Goal: Book appointment/travel/reservation

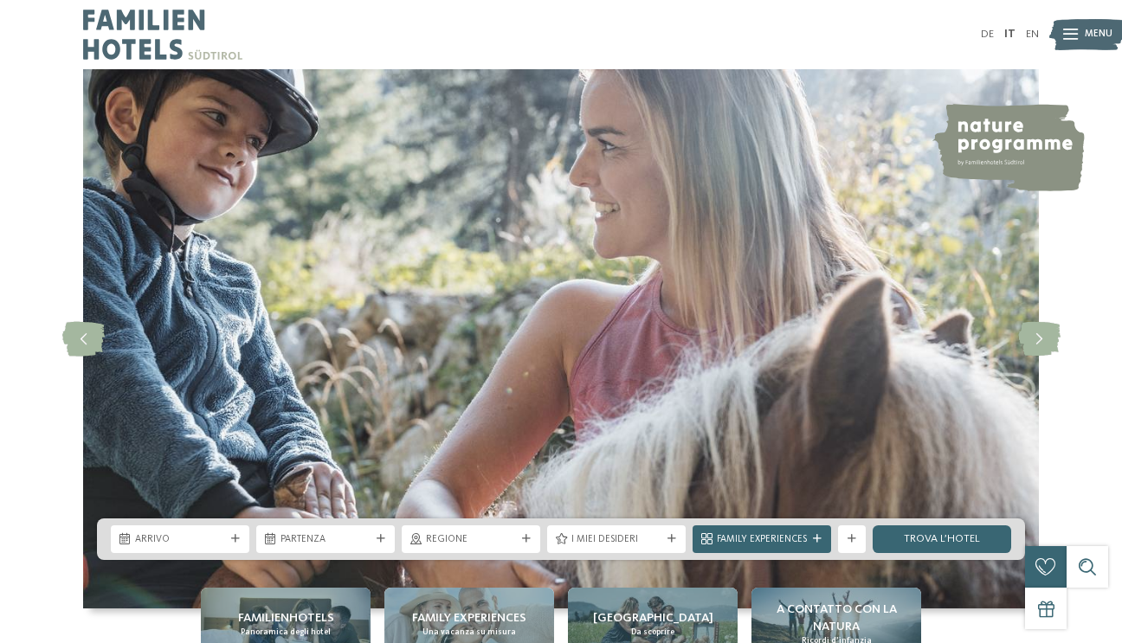
click at [1091, 23] on div "Menu" at bounding box center [1099, 34] width 28 height 35
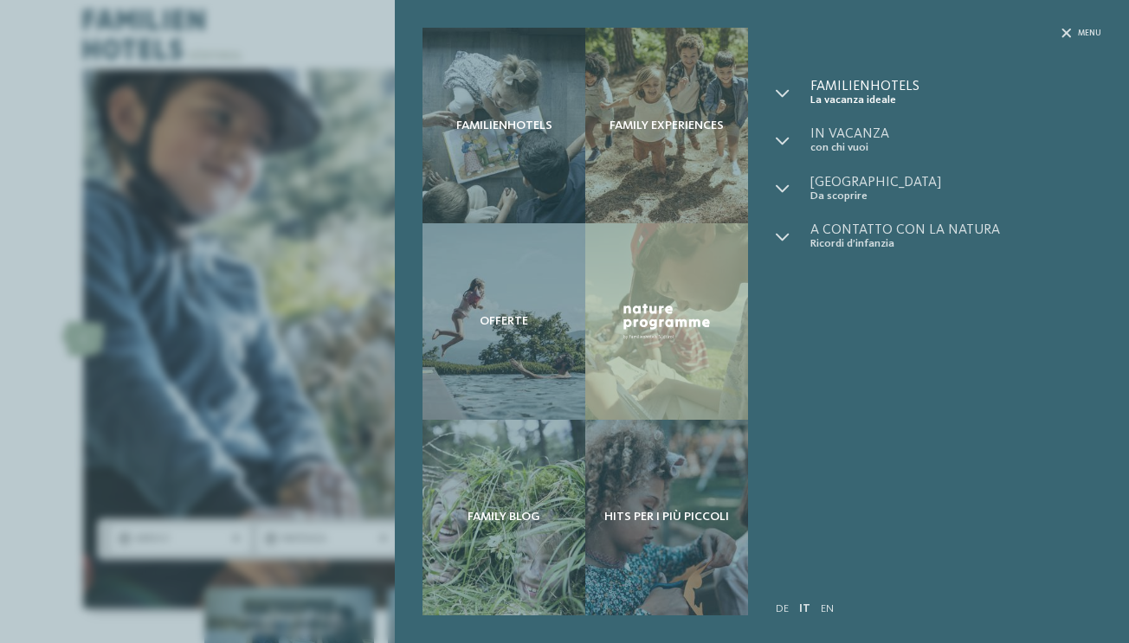
click at [849, 98] on span "La vacanza ideale" at bounding box center [955, 100] width 291 height 13
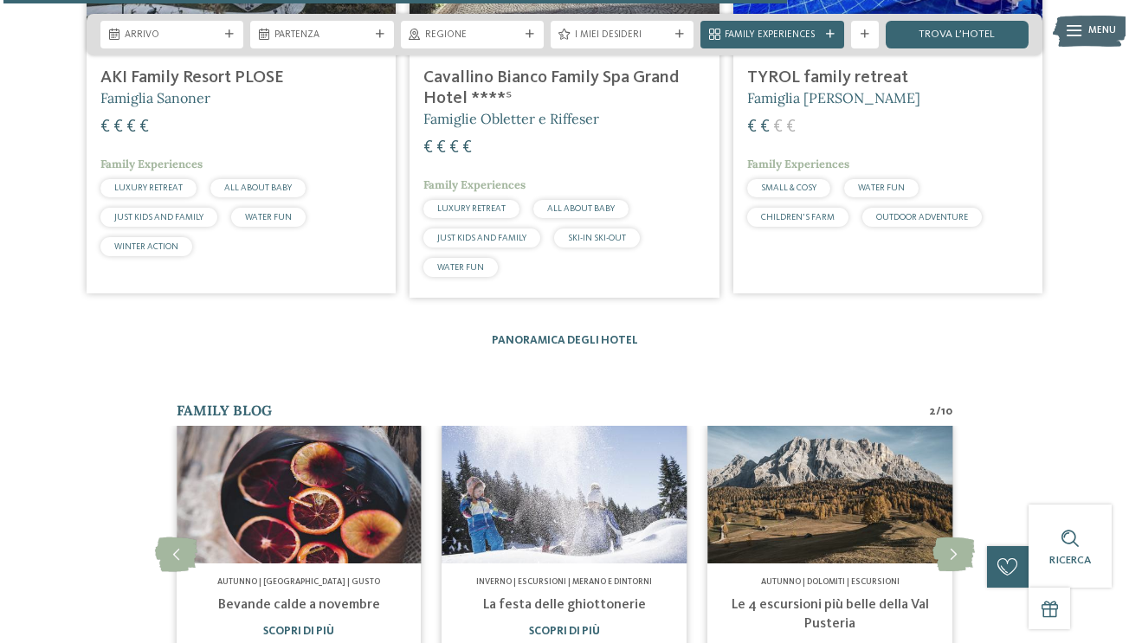
scroll to position [2907, 0]
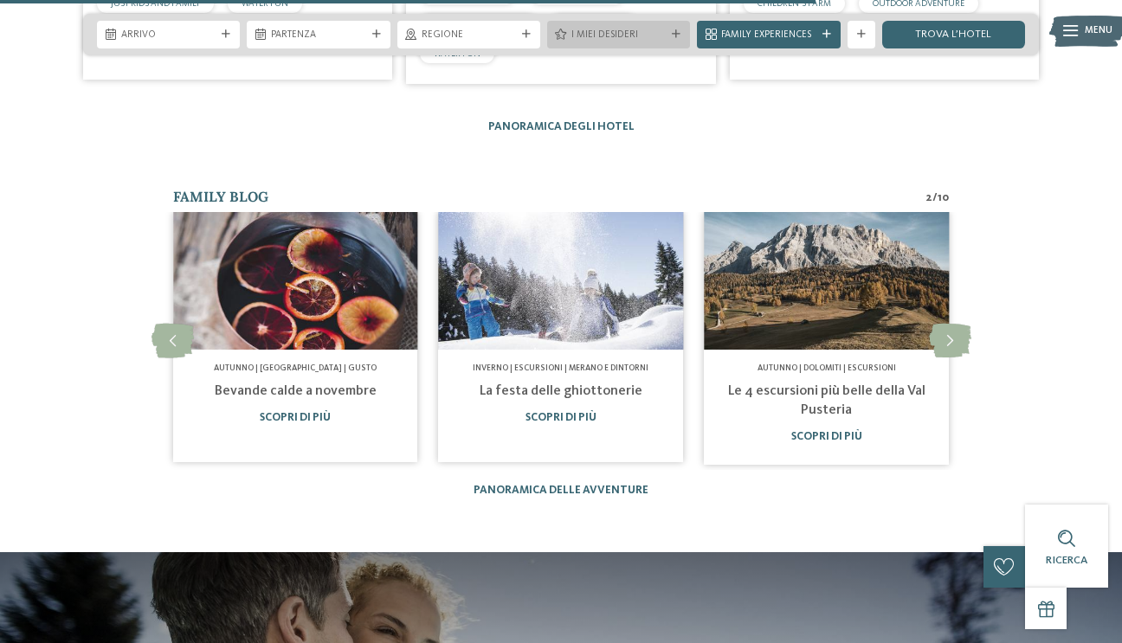
click at [669, 40] on div "I miei desideri" at bounding box center [618, 34] width 101 height 15
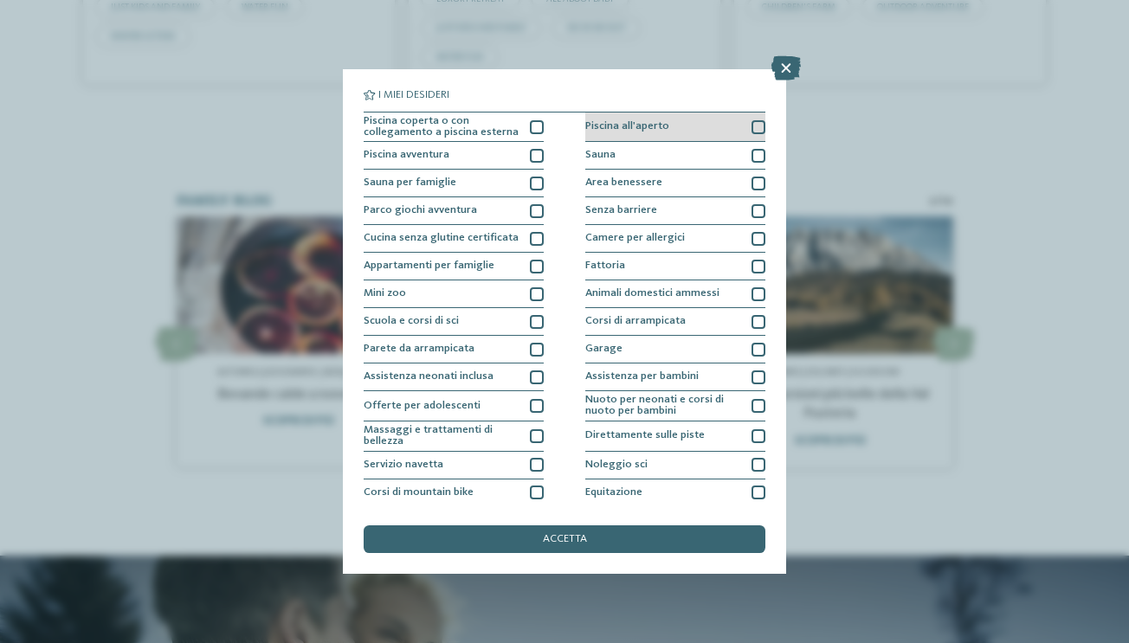
click at [731, 121] on div "Piscina all'aperto" at bounding box center [675, 128] width 180 height 30
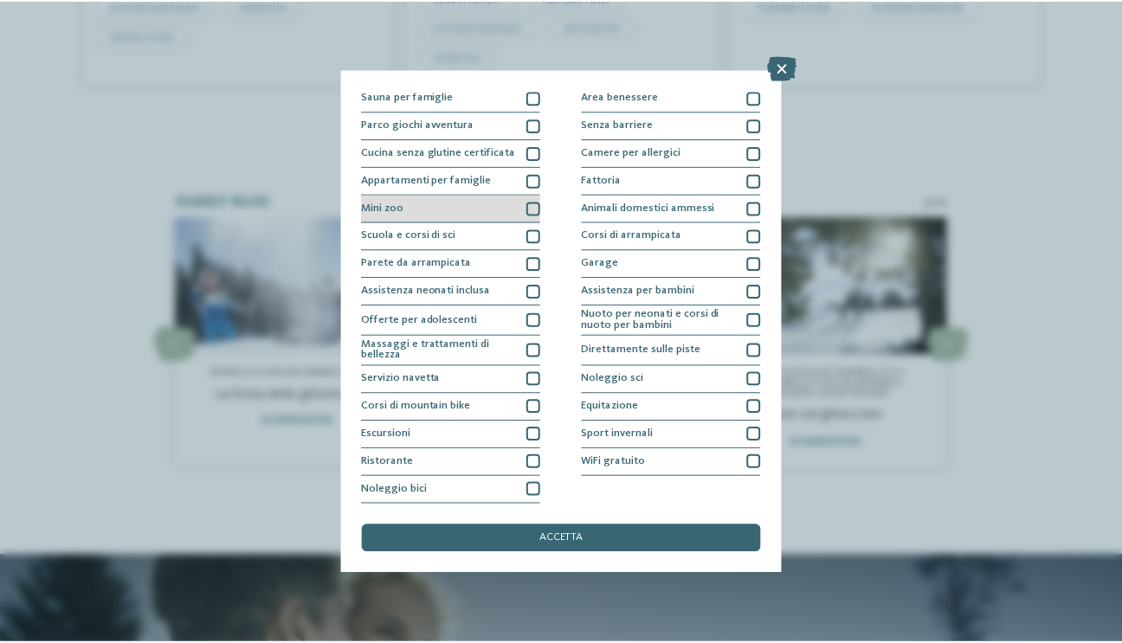
scroll to position [134, 0]
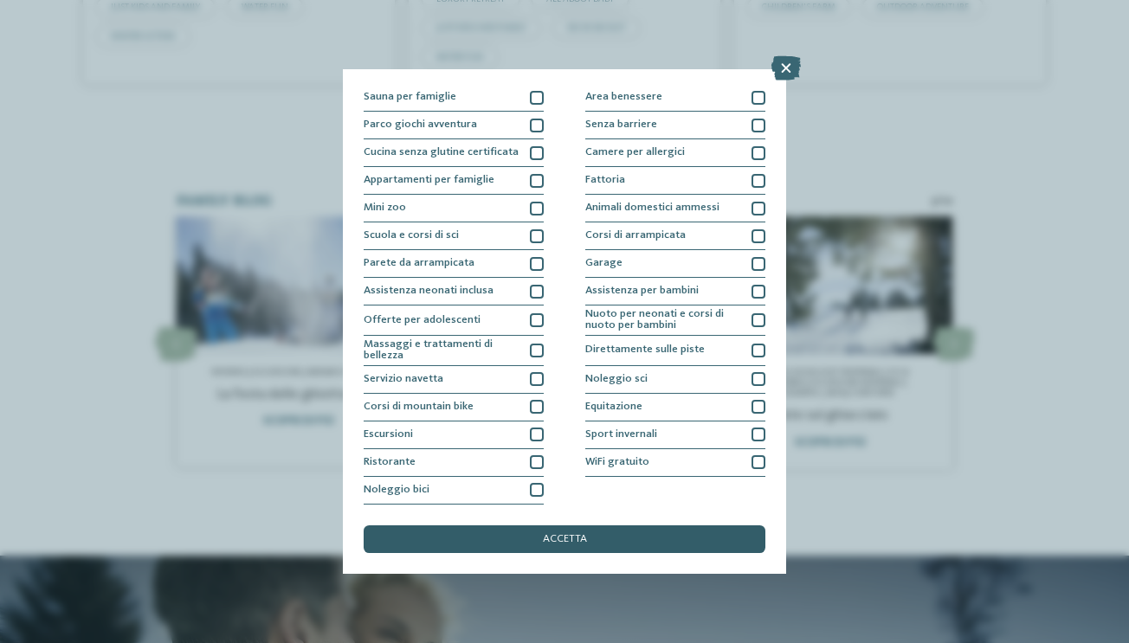
click at [525, 526] on div "accetta" at bounding box center [565, 540] width 402 height 28
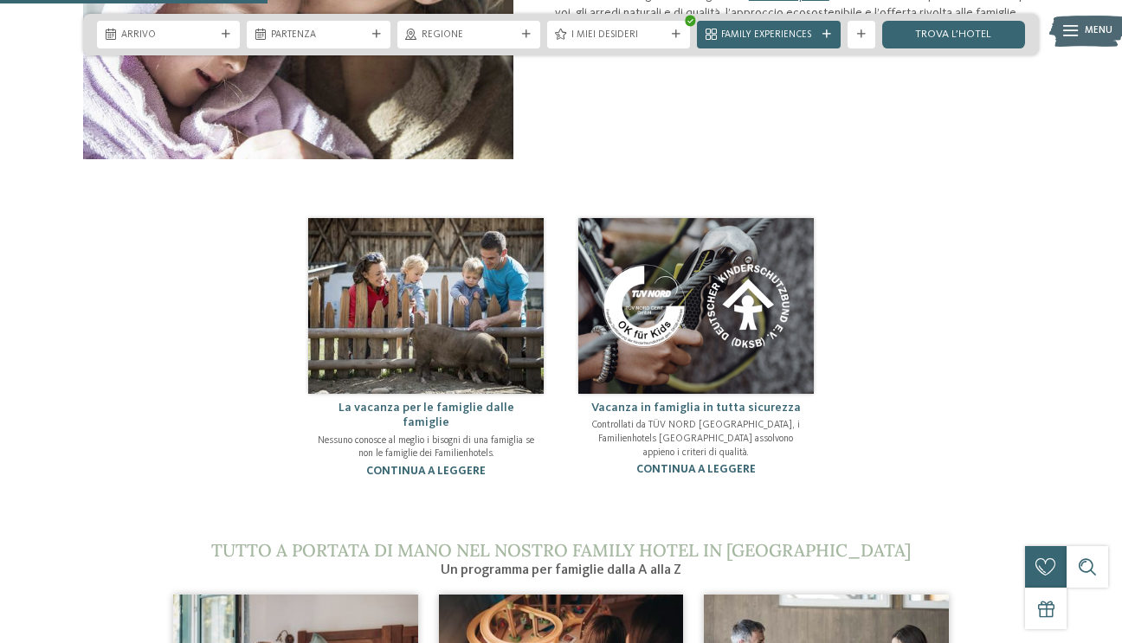
scroll to position [873, 0]
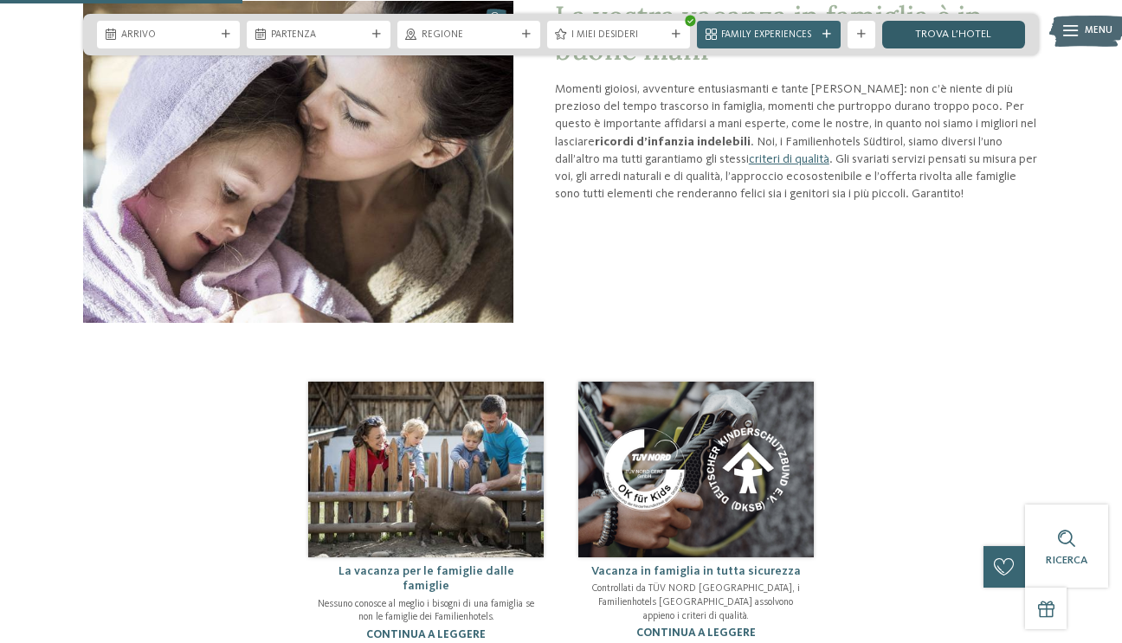
click at [984, 41] on link "trova l’hotel" at bounding box center [953, 35] width 143 height 28
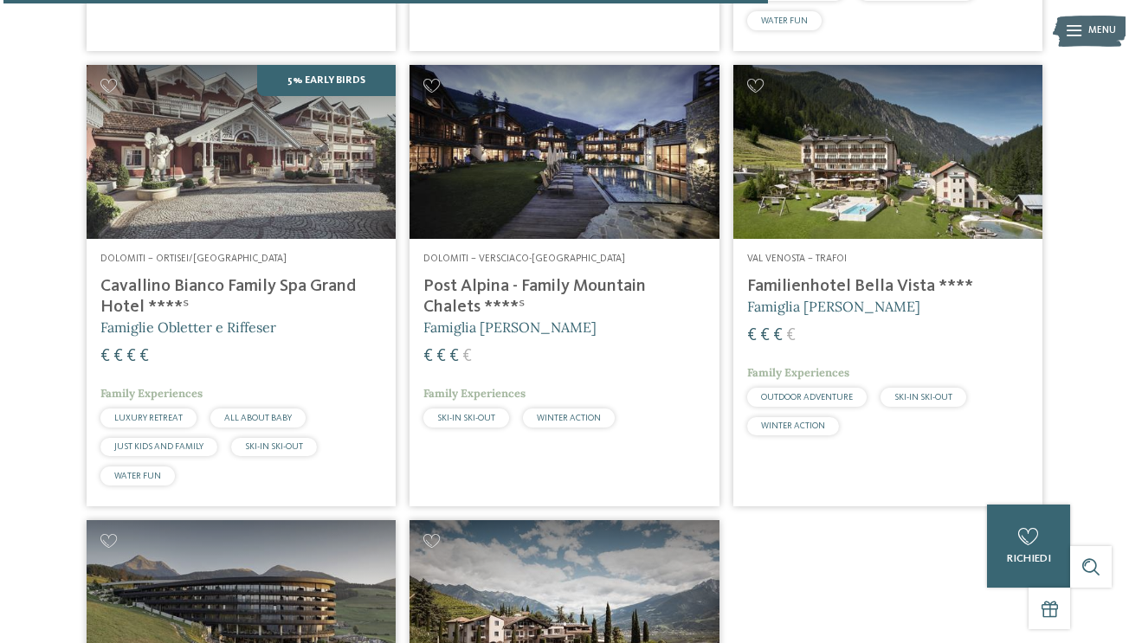
scroll to position [2279, 0]
